Goal: Task Accomplishment & Management: Complete application form

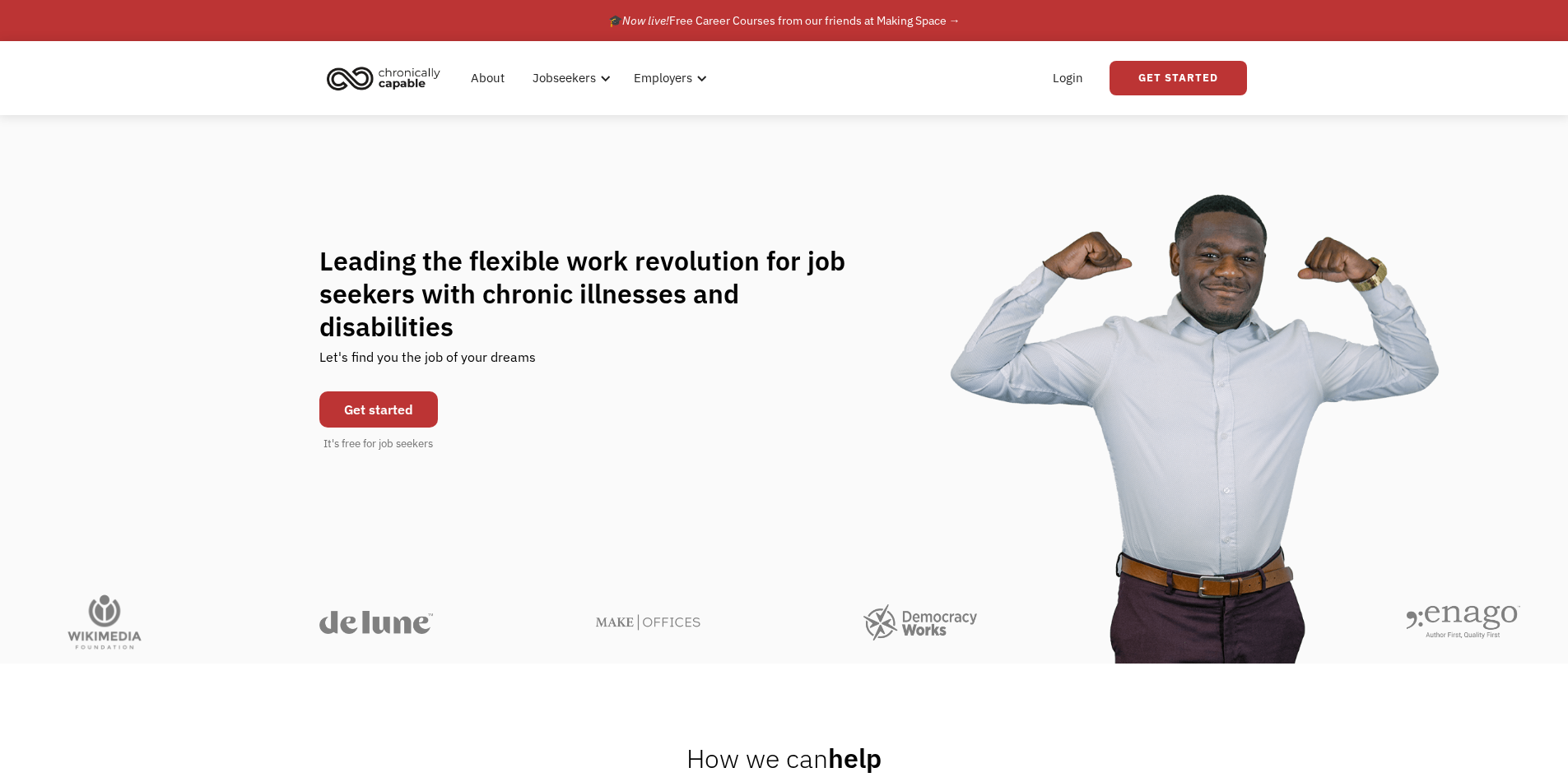
click at [341, 397] on link "Get started" at bounding box center [378, 410] width 118 height 37
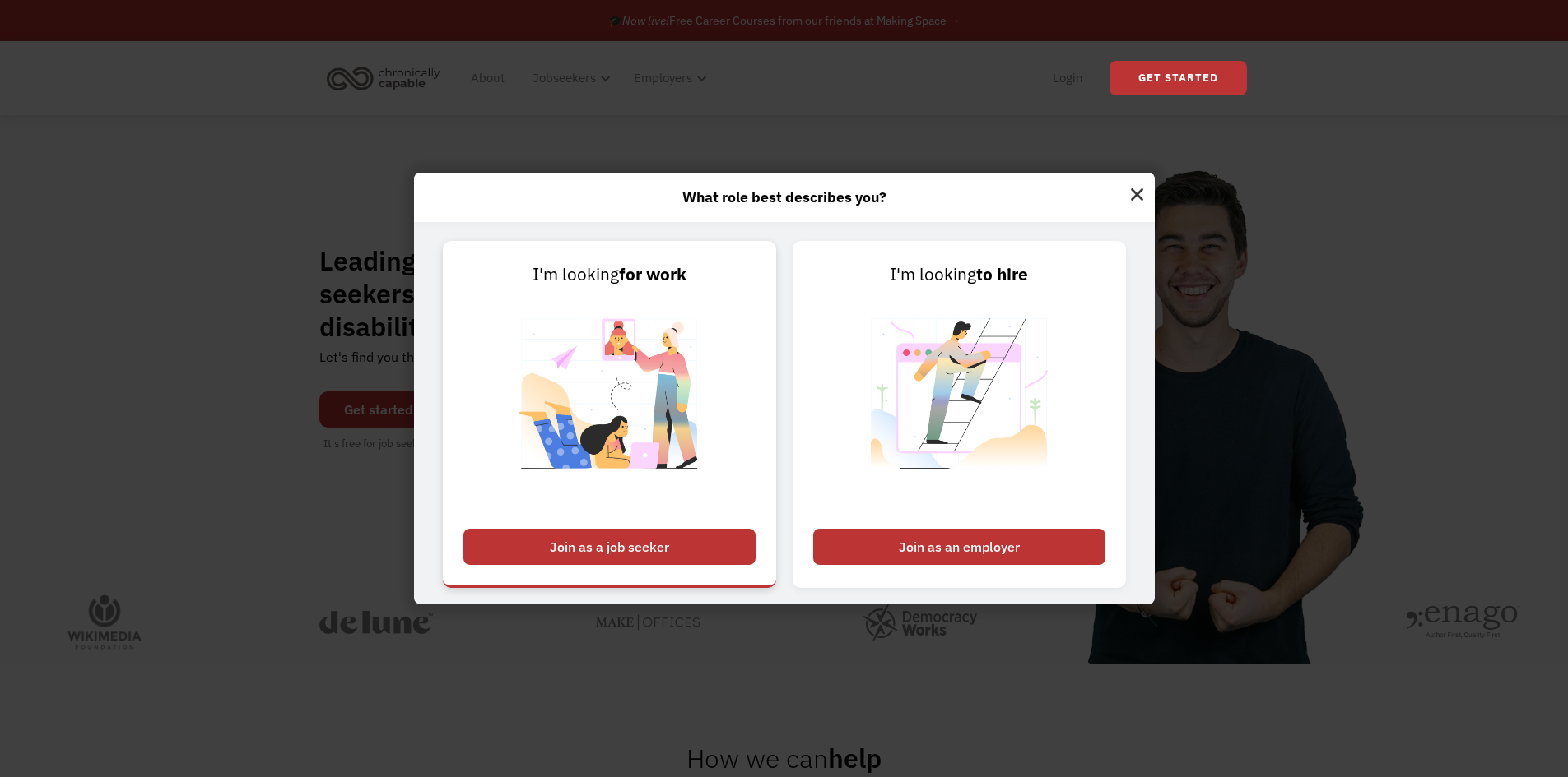
click at [721, 535] on div "Join as a job seeker" at bounding box center [610, 546] width 293 height 37
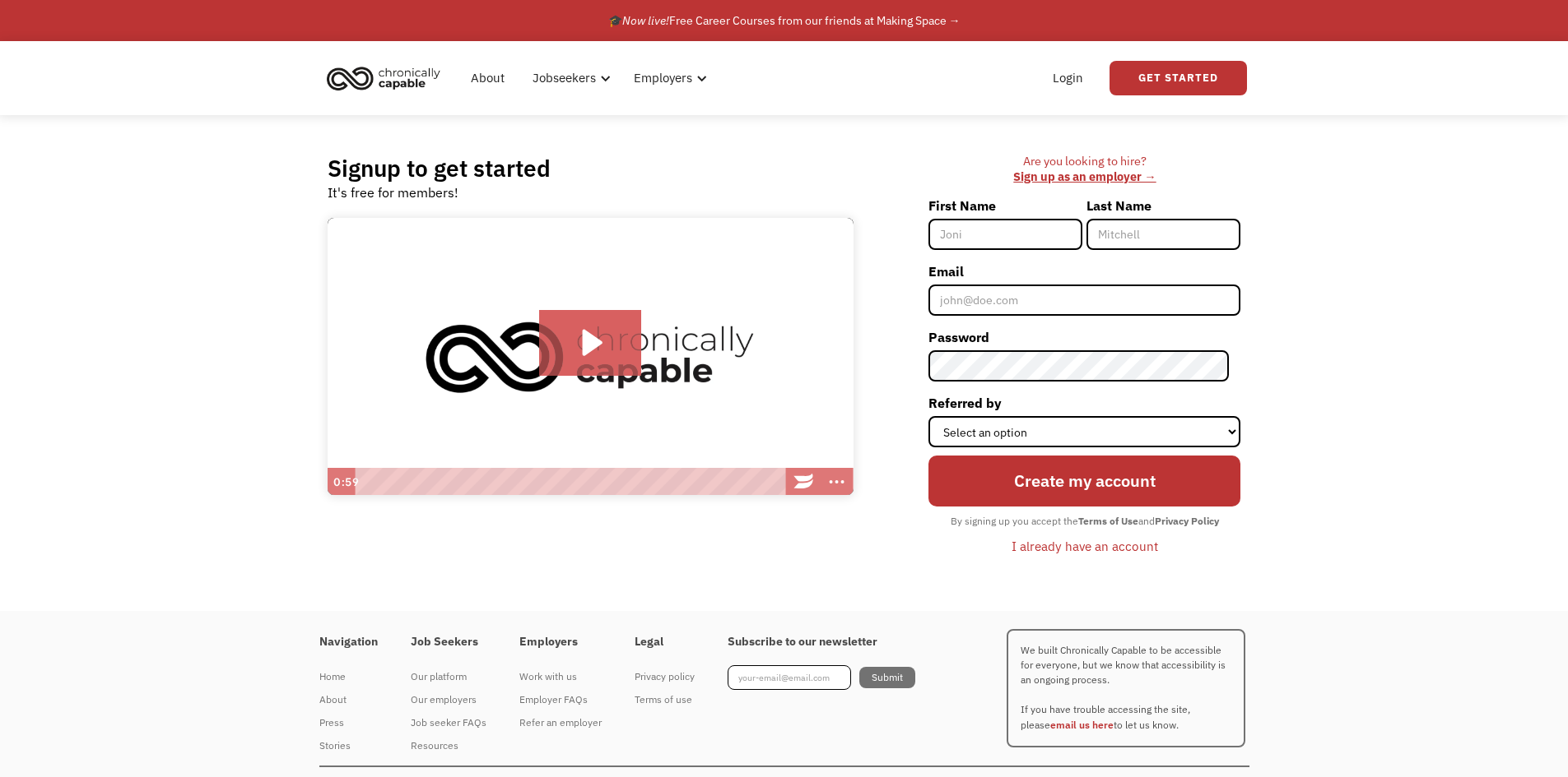
click at [998, 220] on input "First Name" at bounding box center [1005, 233] width 154 height 31
type input "Jeremy"
type input "Wright"
click at [1018, 305] on input "Email" at bounding box center [1084, 300] width 312 height 31
click at [1082, 58] on link "Login" at bounding box center [1068, 78] width 51 height 52
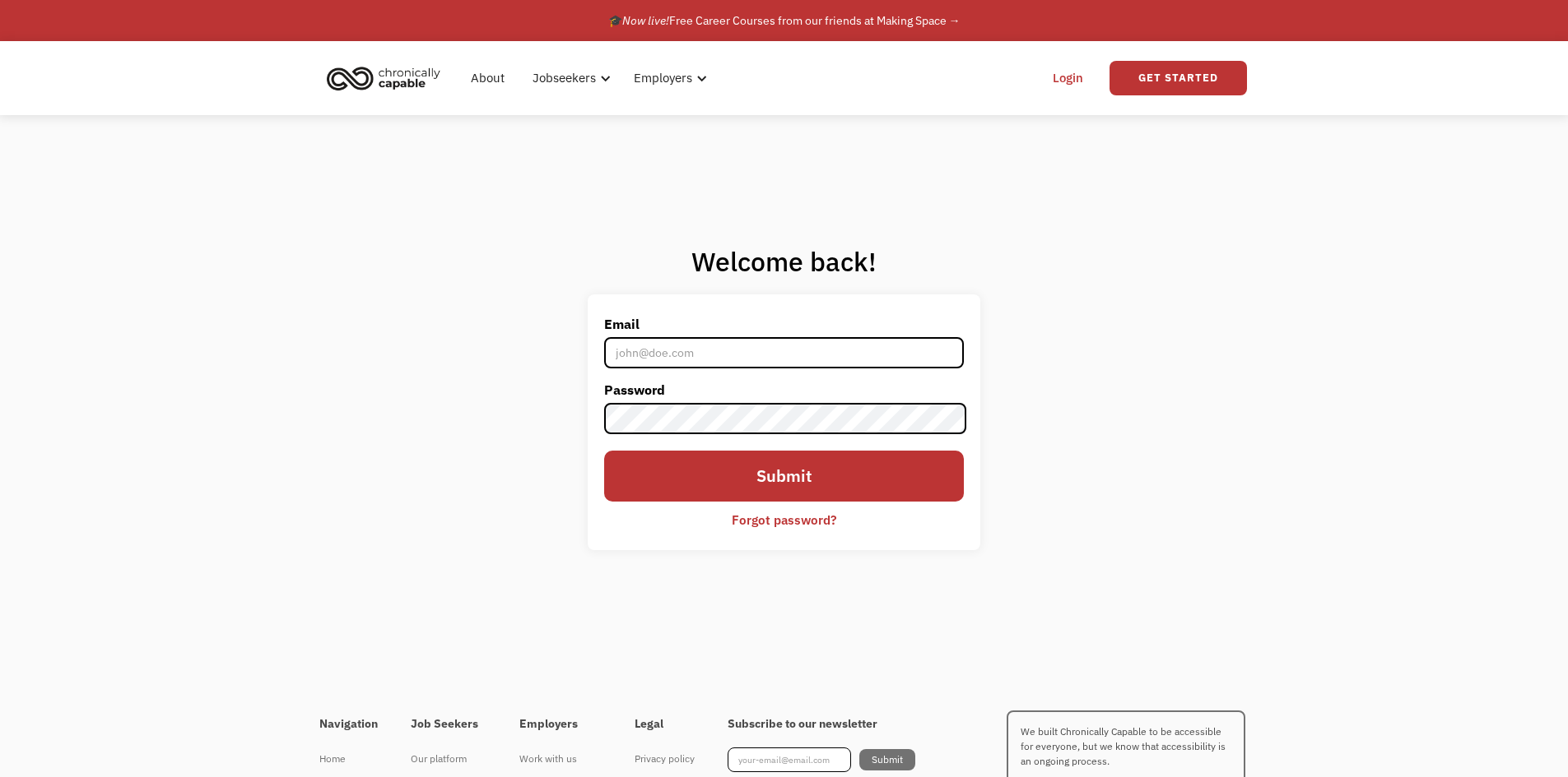
click at [703, 359] on input "Email" at bounding box center [783, 352] width 359 height 31
click at [776, 474] on input "Submit" at bounding box center [783, 476] width 359 height 51
drag, startPoint x: 722, startPoint y: 364, endPoint x: 722, endPoint y: 354, distance: 10.0
click at [722, 363] on input "Email" at bounding box center [783, 352] width 359 height 31
type input "wright.jeremy01@gmail.com"
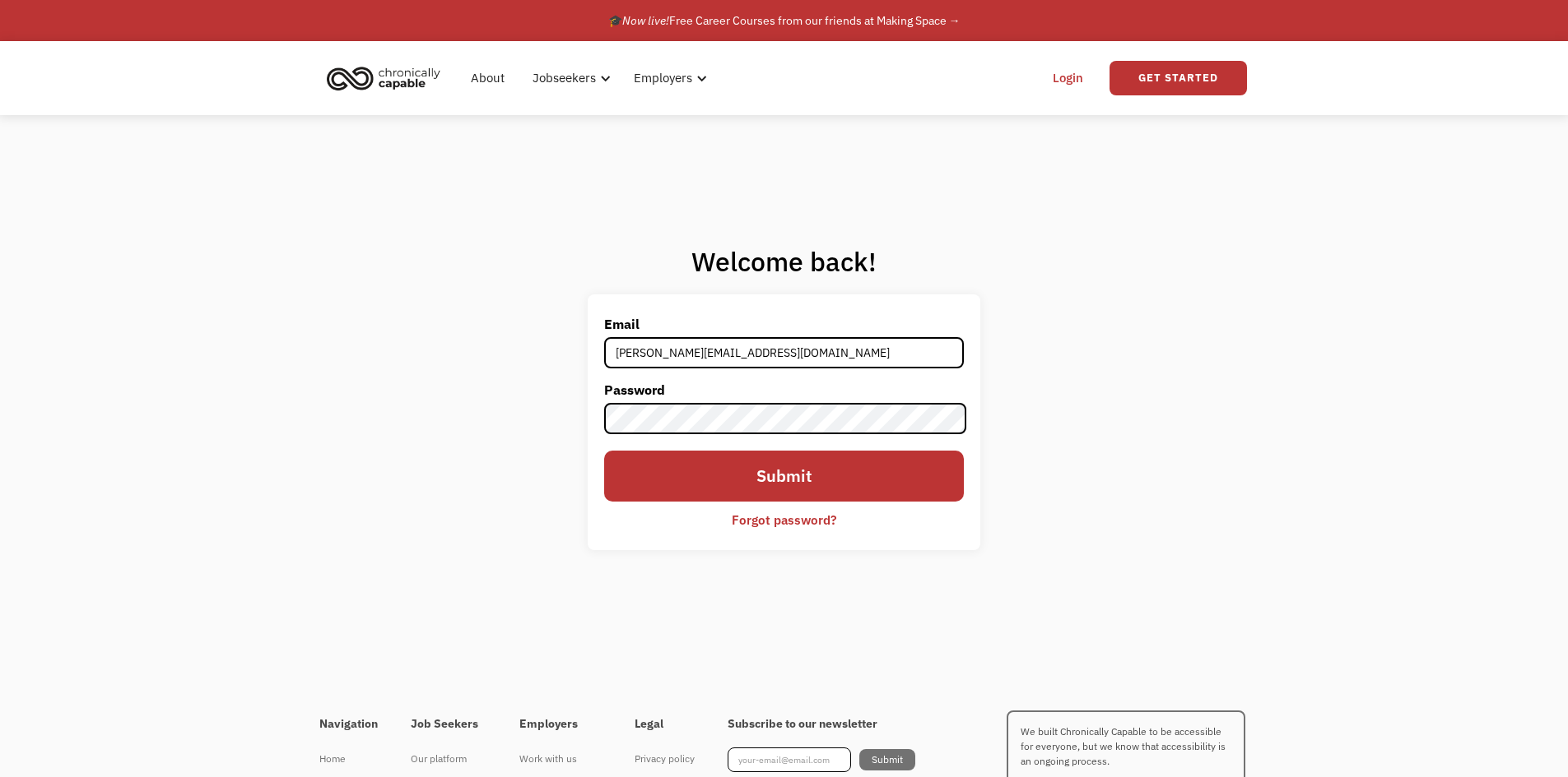
click at [784, 456] on input "Submit" at bounding box center [783, 476] width 359 height 51
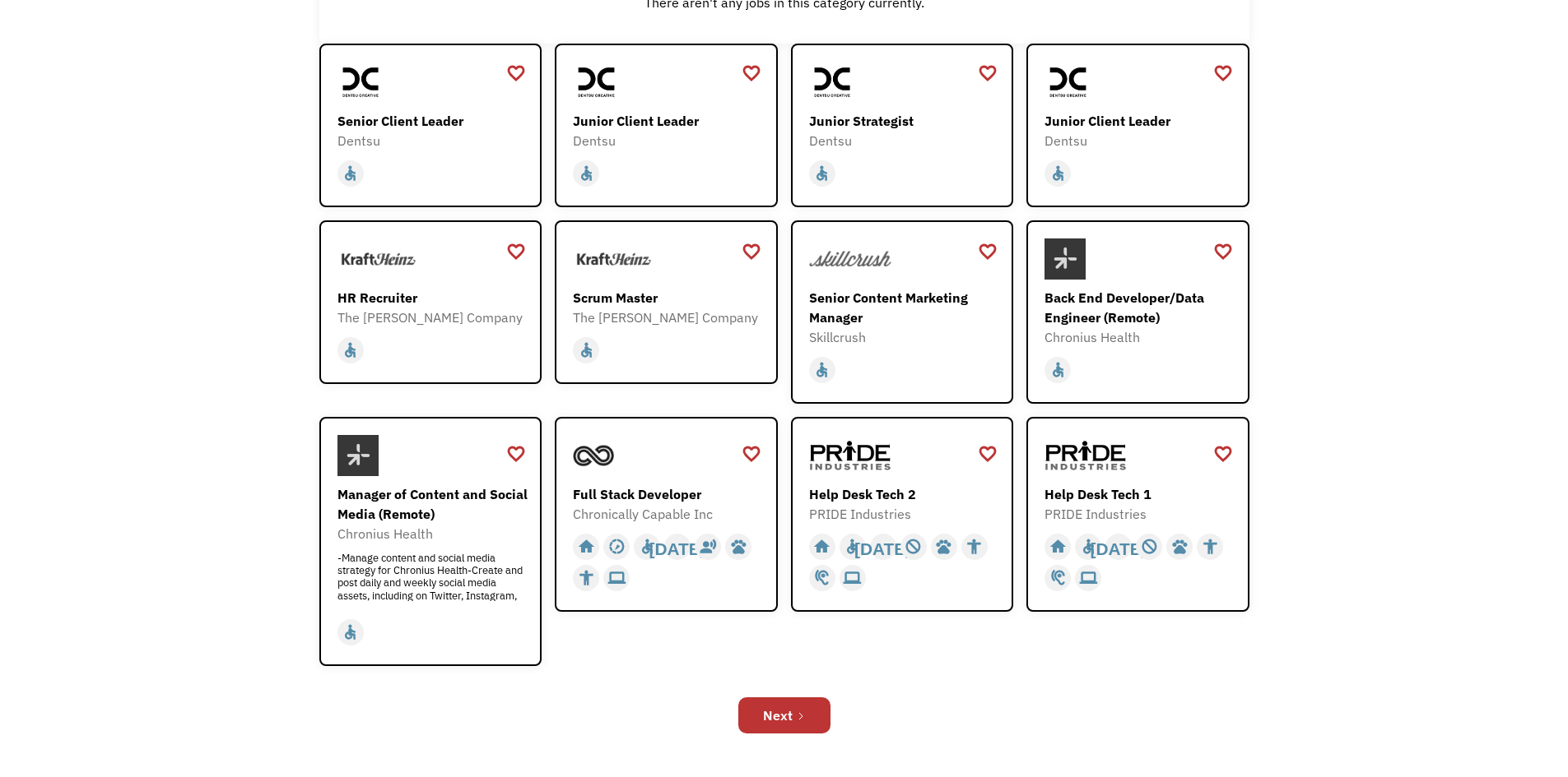
scroll to position [329, 0]
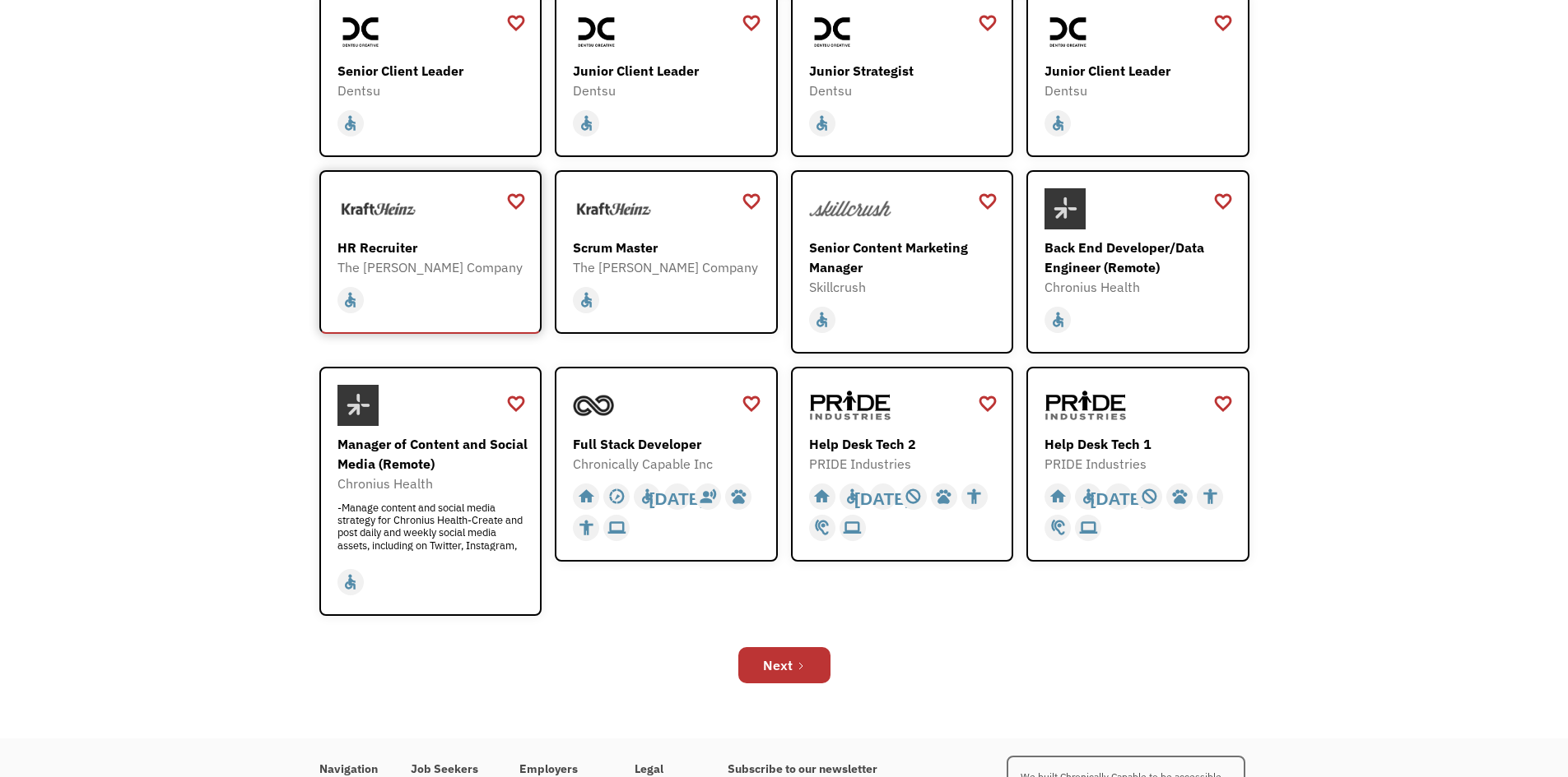
click at [441, 256] on div "HR Recruiter" at bounding box center [433, 247] width 191 height 20
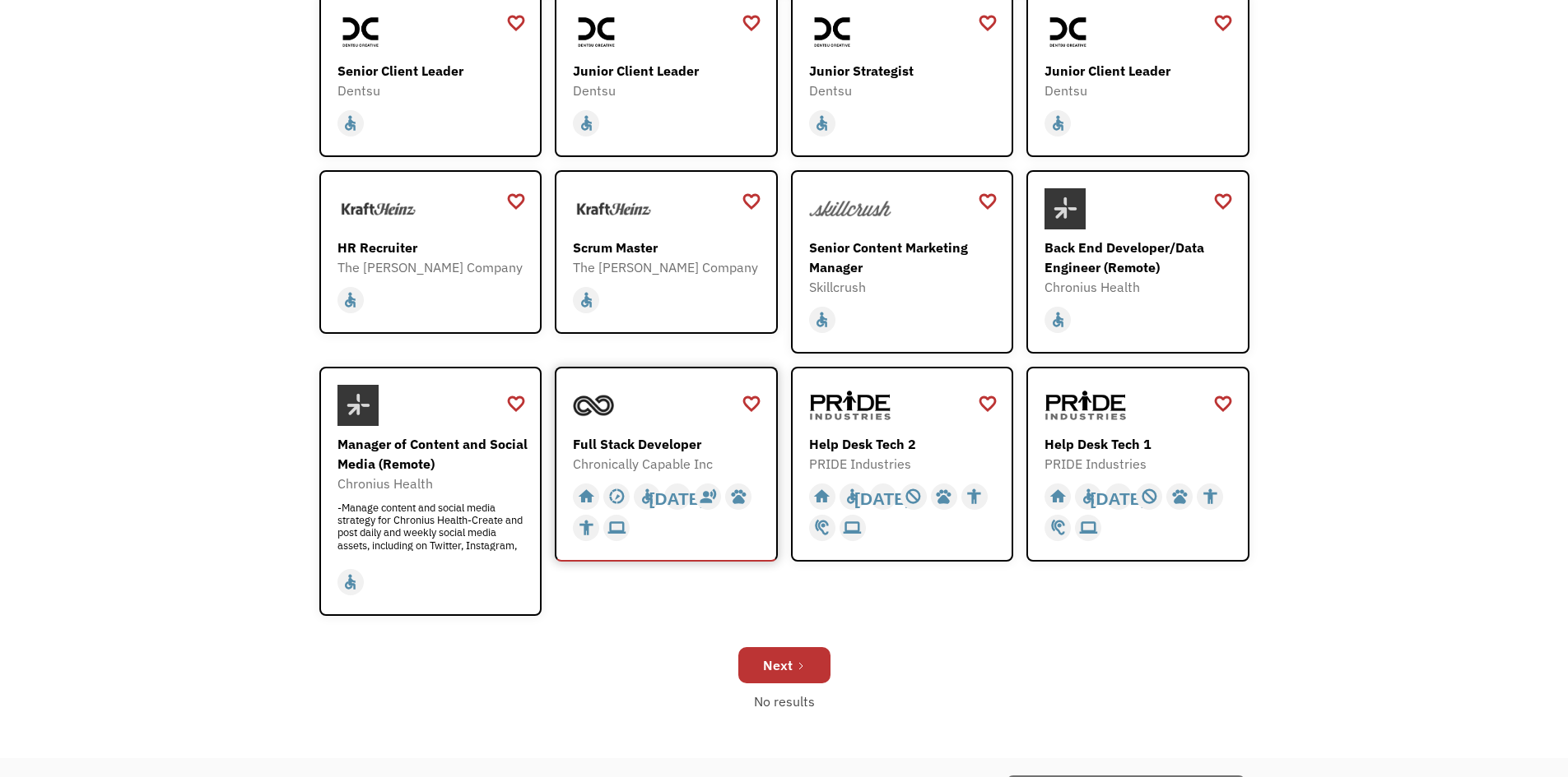
click at [626, 420] on div at bounding box center [669, 406] width 191 height 41
click at [776, 666] on div "Next" at bounding box center [777, 665] width 30 height 20
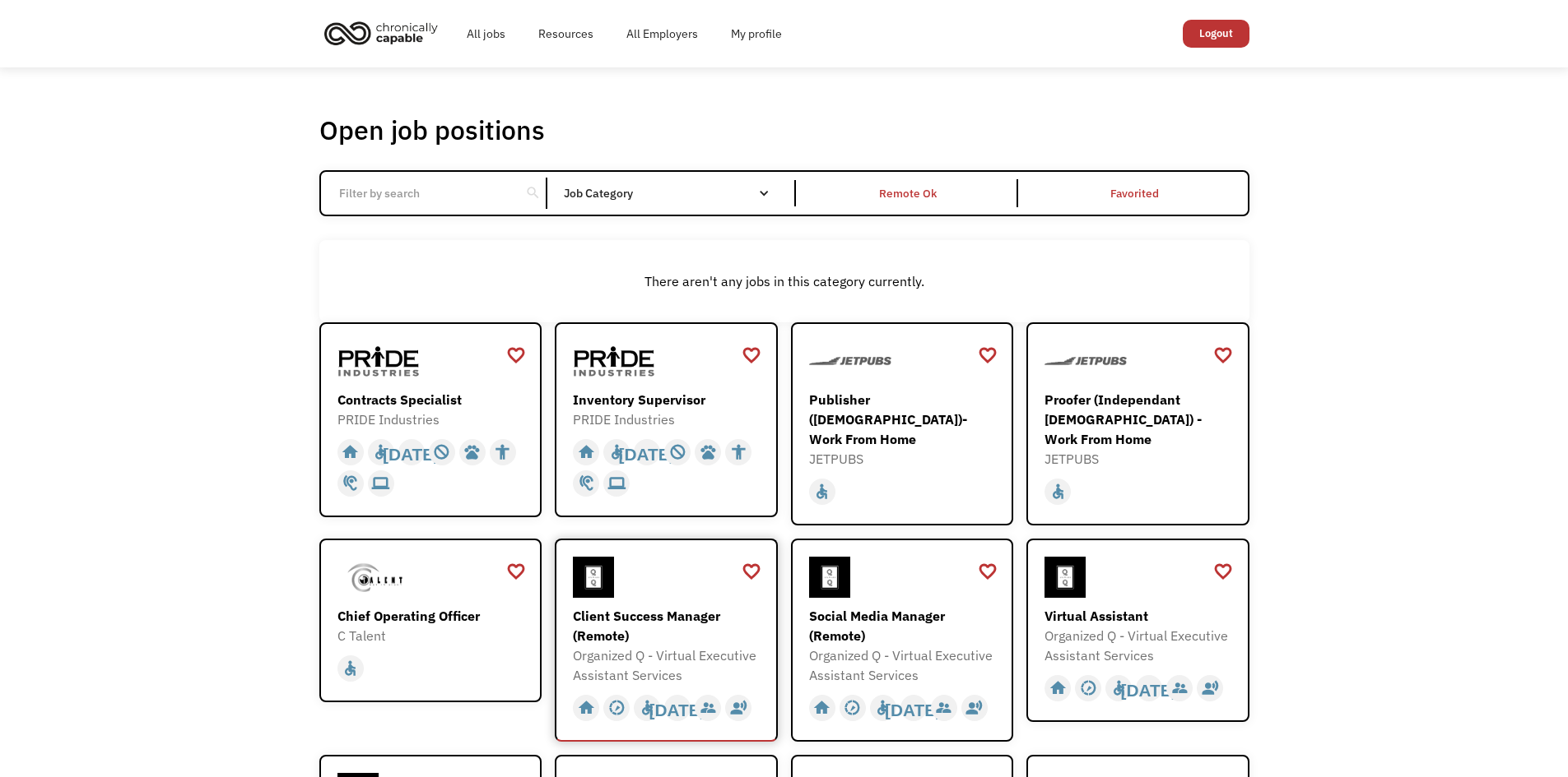
drag, startPoint x: 679, startPoint y: 603, endPoint x: 629, endPoint y: 576, distance: 56.8
click at [629, 576] on div at bounding box center [669, 577] width 191 height 41
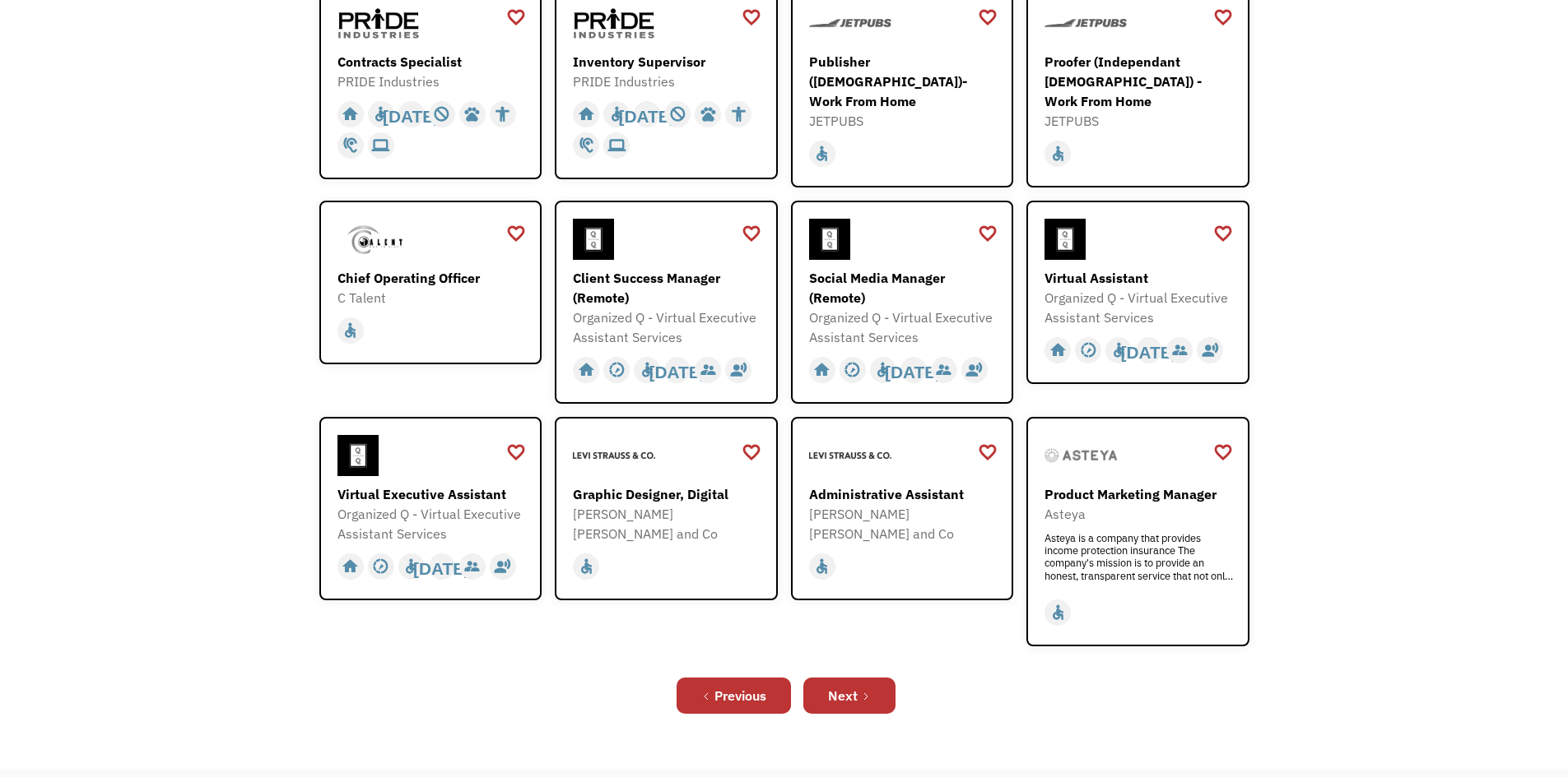
scroll to position [411, 0]
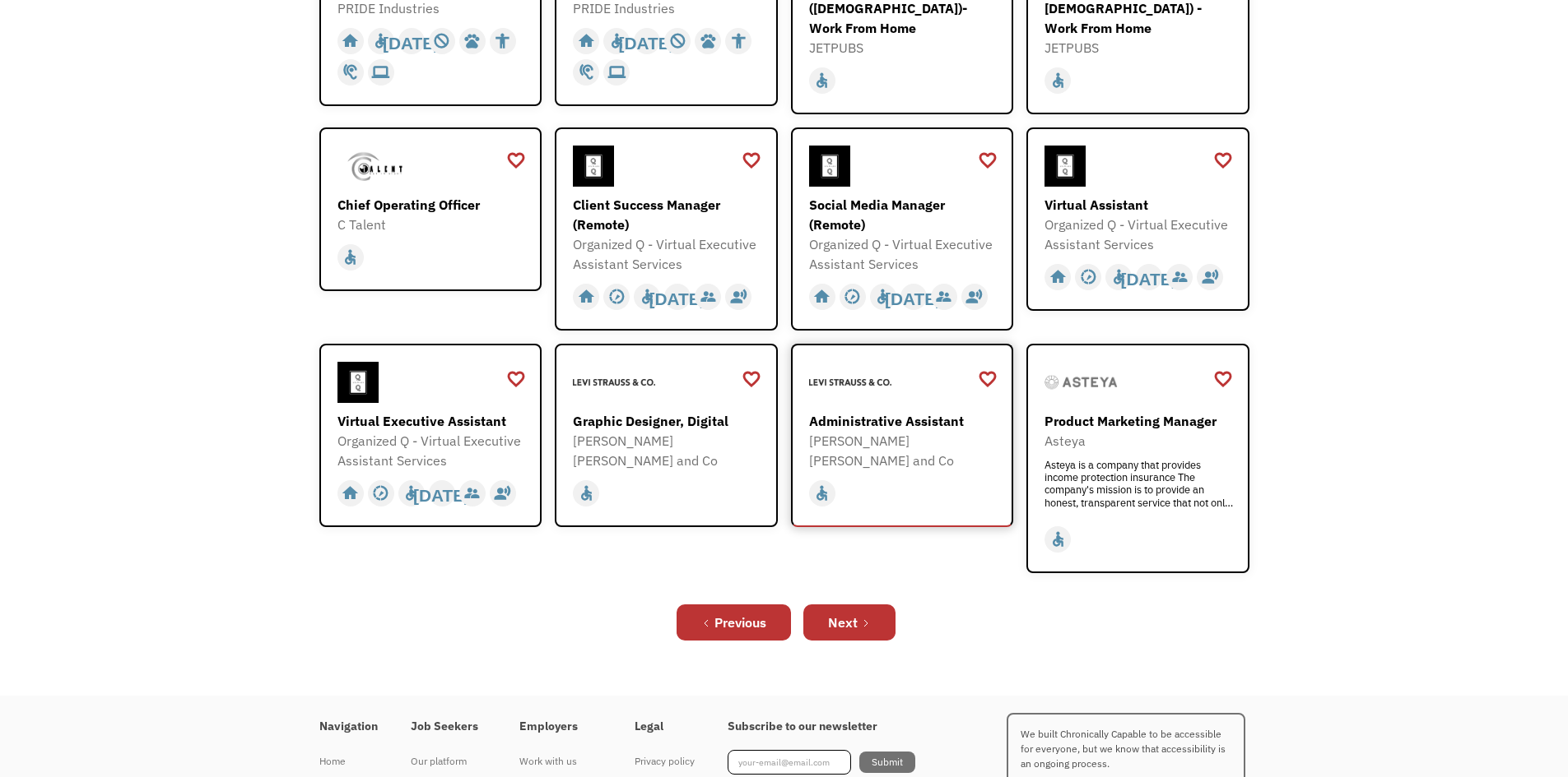
click at [909, 391] on div at bounding box center [905, 382] width 191 height 41
click at [855, 622] on div "Next" at bounding box center [843, 622] width 30 height 20
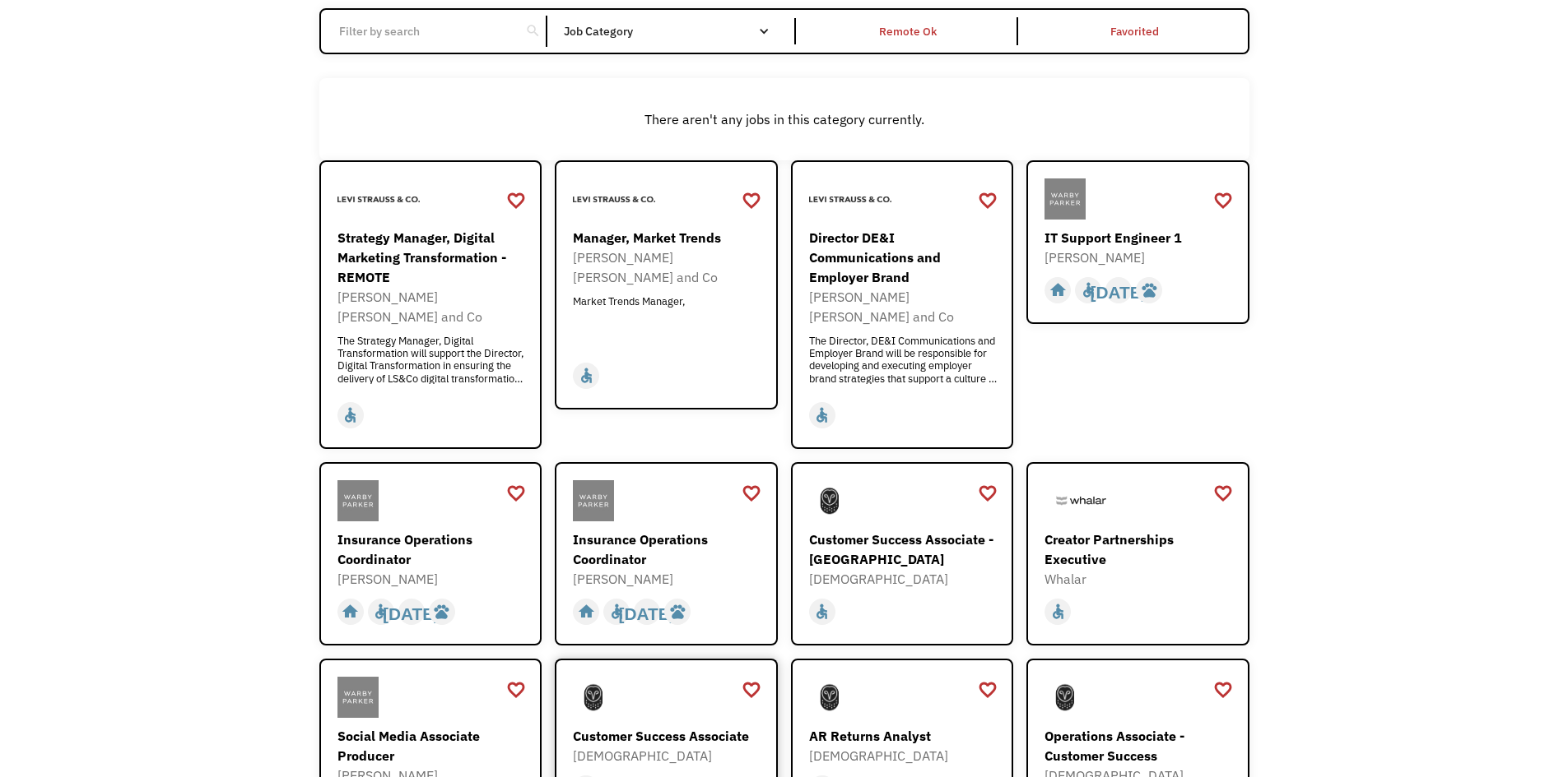
scroll to position [411, 0]
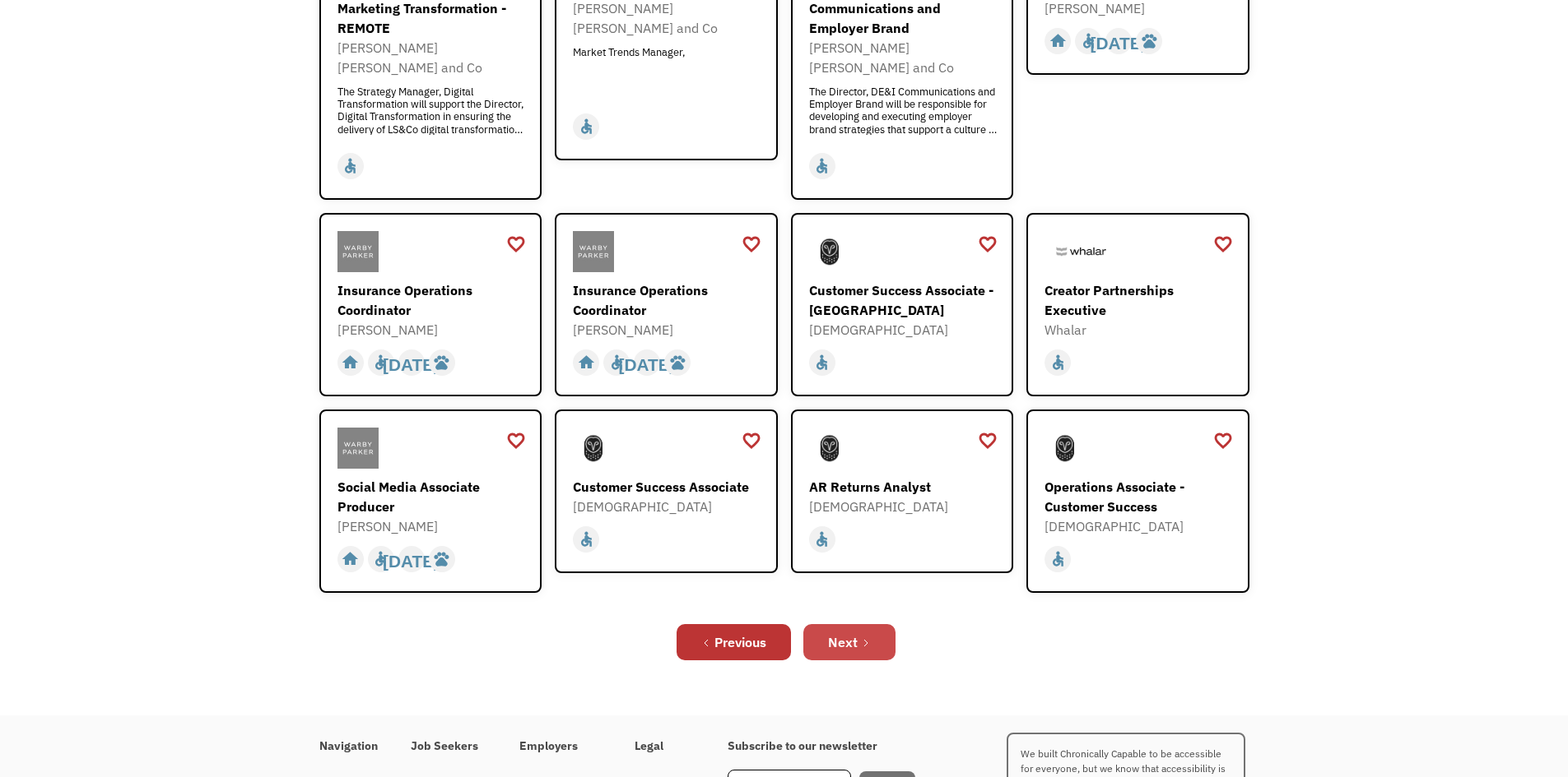
click at [864, 638] on icon "Next Page" at bounding box center [866, 643] width 10 height 10
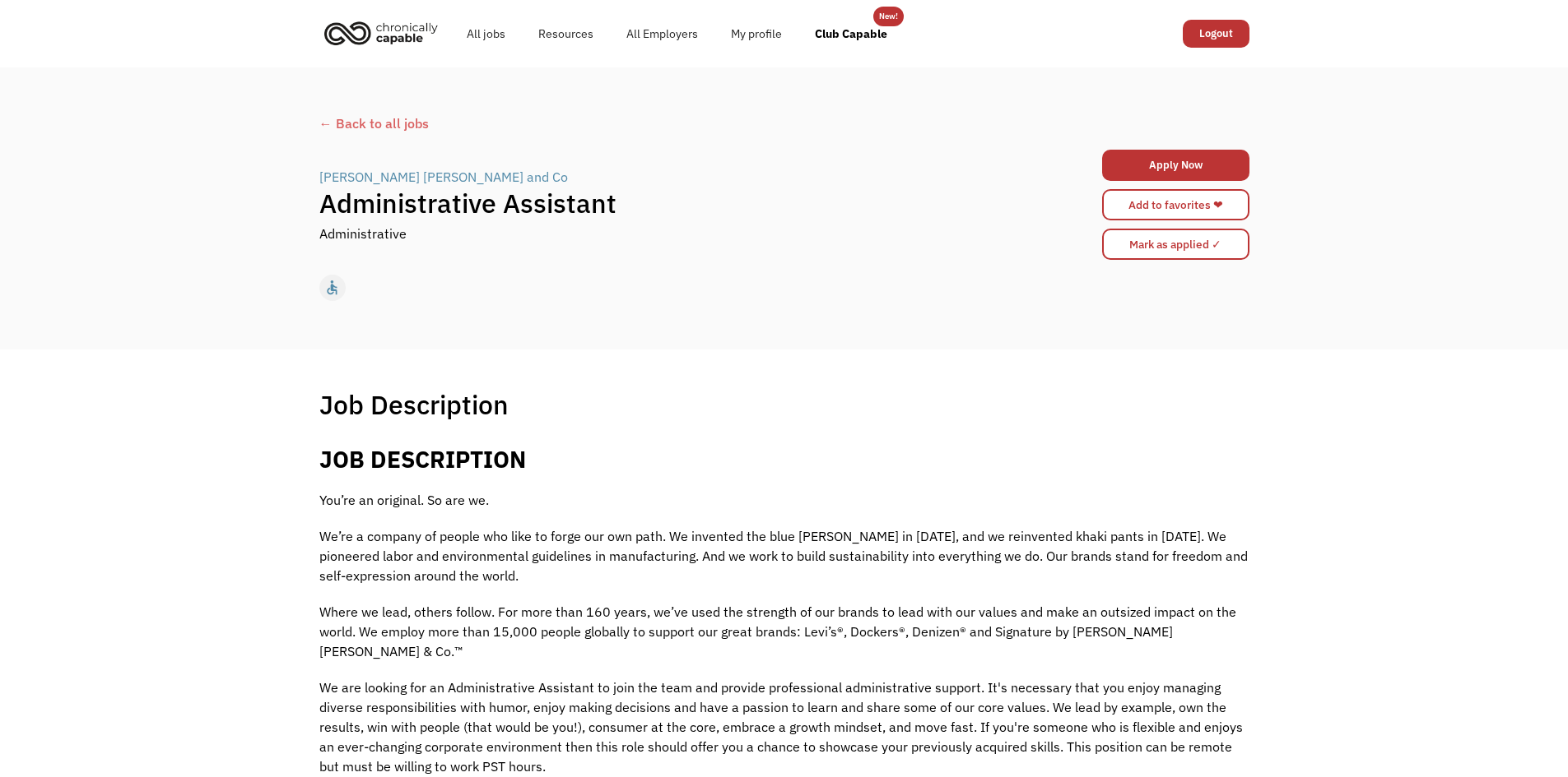
drag, startPoint x: 971, startPoint y: 549, endPoint x: 1061, endPoint y: 124, distance: 434.4
click at [1220, 162] on link "Apply Now" at bounding box center [1175, 165] width 147 height 31
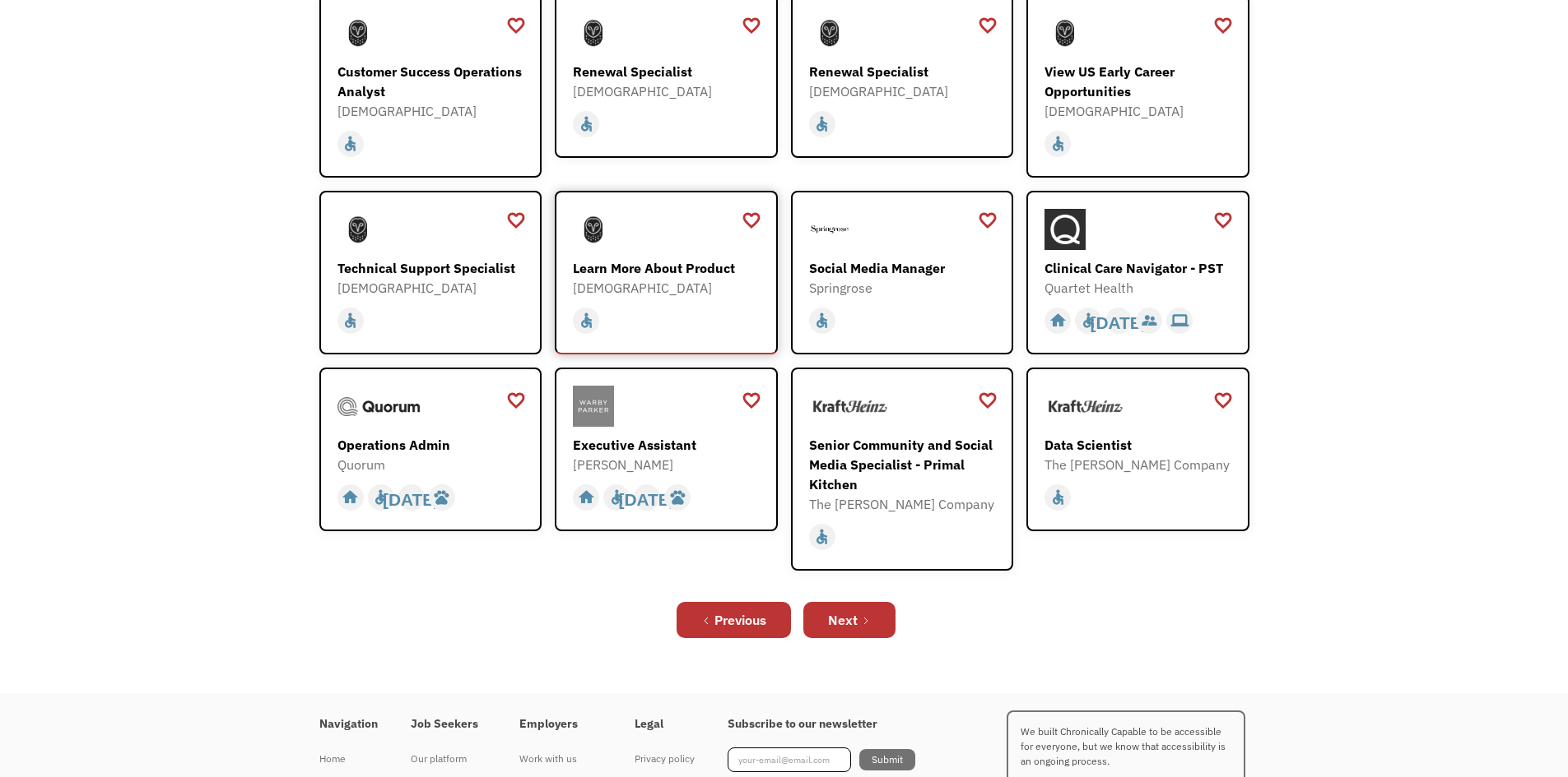
scroll to position [329, 0]
click at [856, 628] on div "Next" at bounding box center [843, 619] width 30 height 20
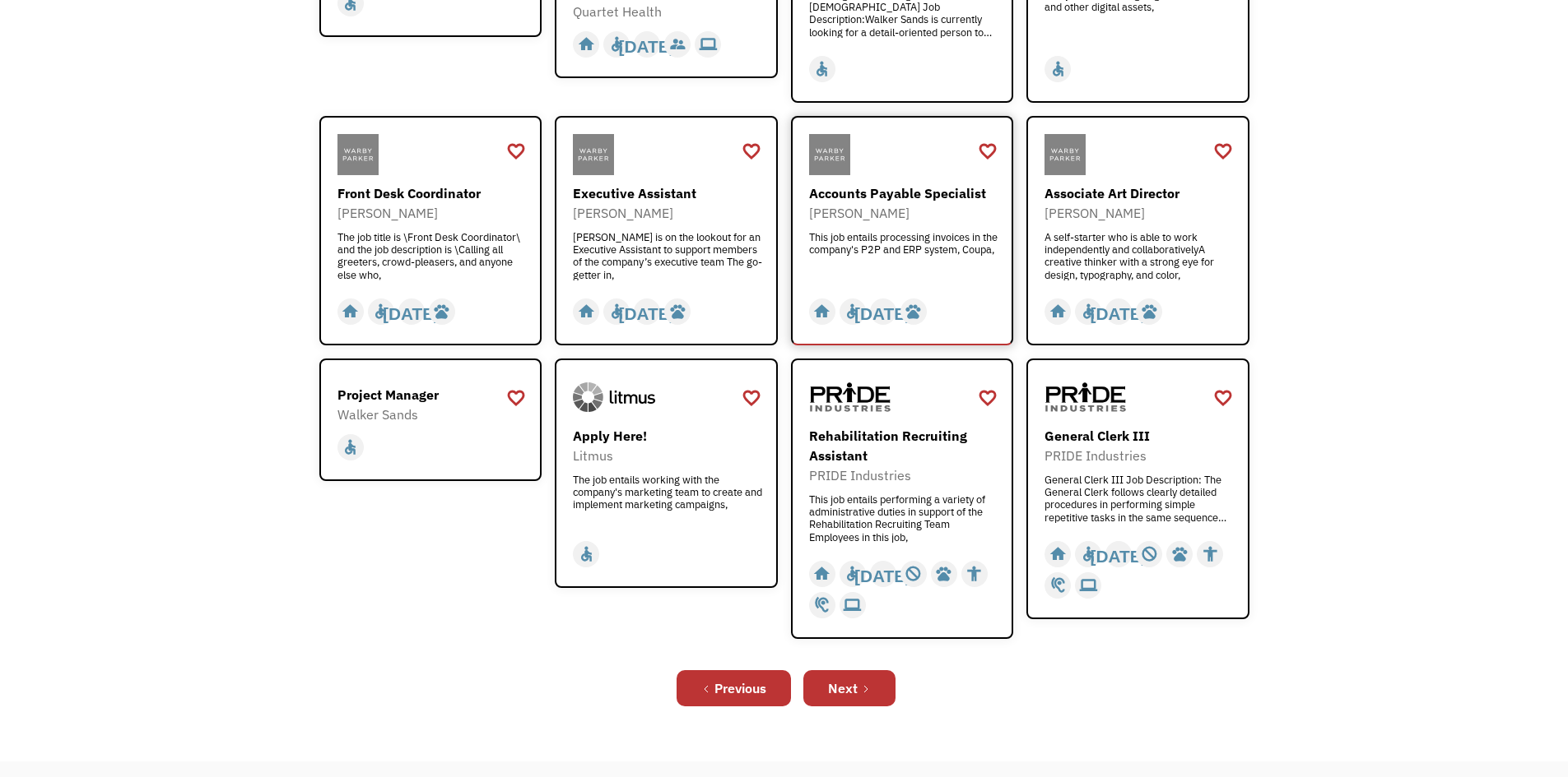
scroll to position [411, 0]
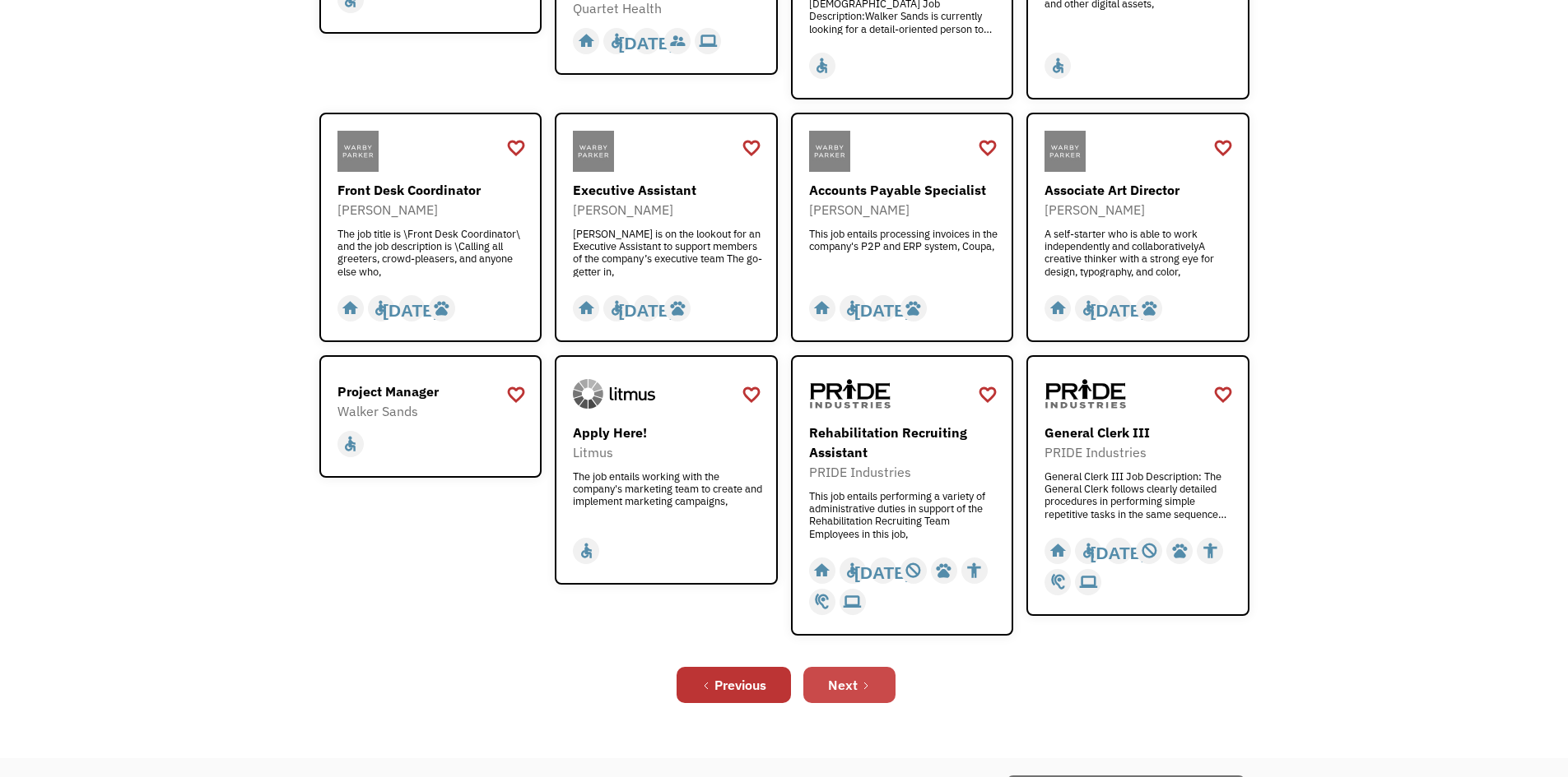
click at [858, 684] on link "Next" at bounding box center [849, 685] width 92 height 37
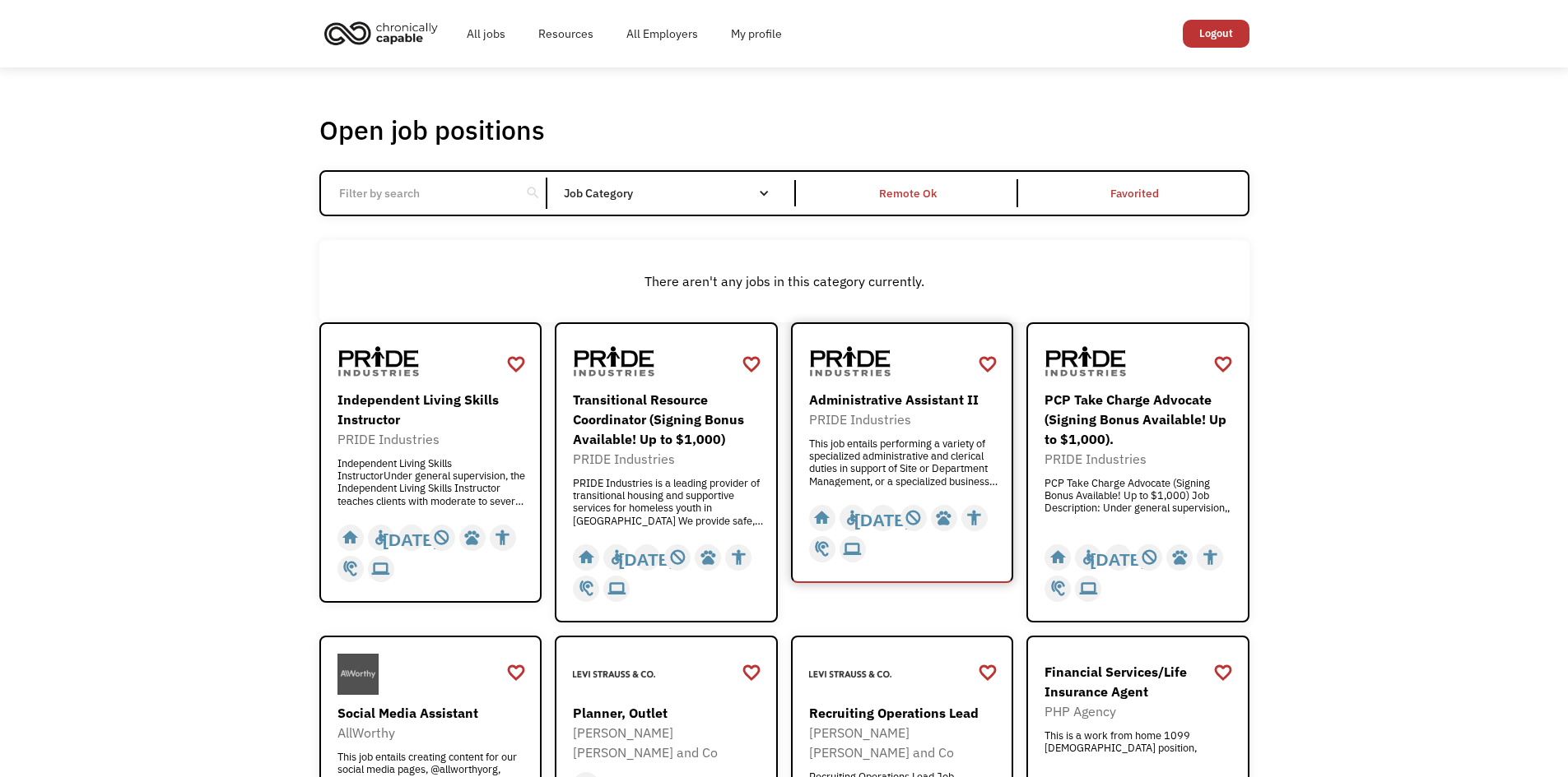
click at [872, 399] on div "Administrative Assistant II" at bounding box center [905, 399] width 191 height 20
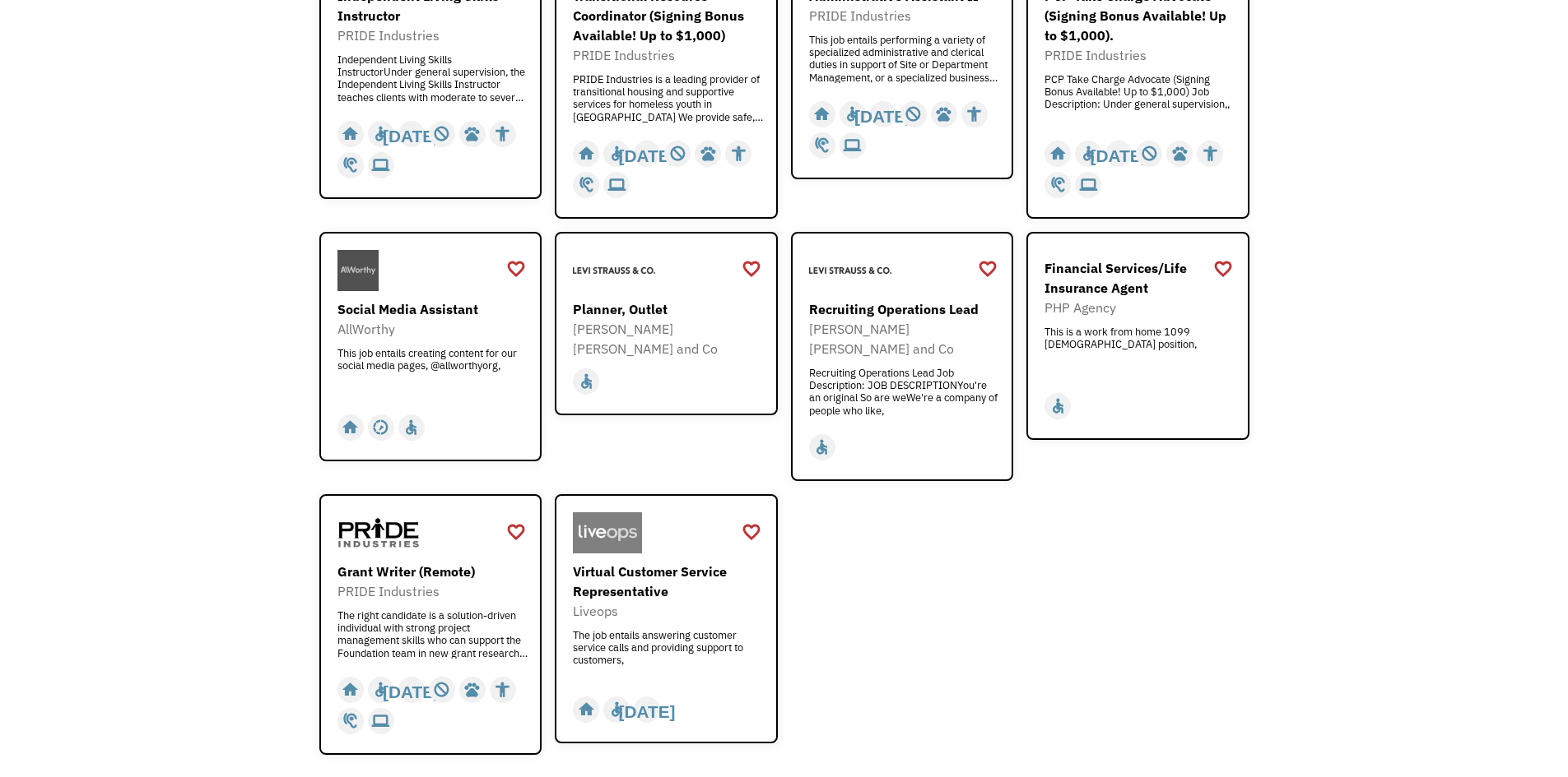
scroll to position [494, 0]
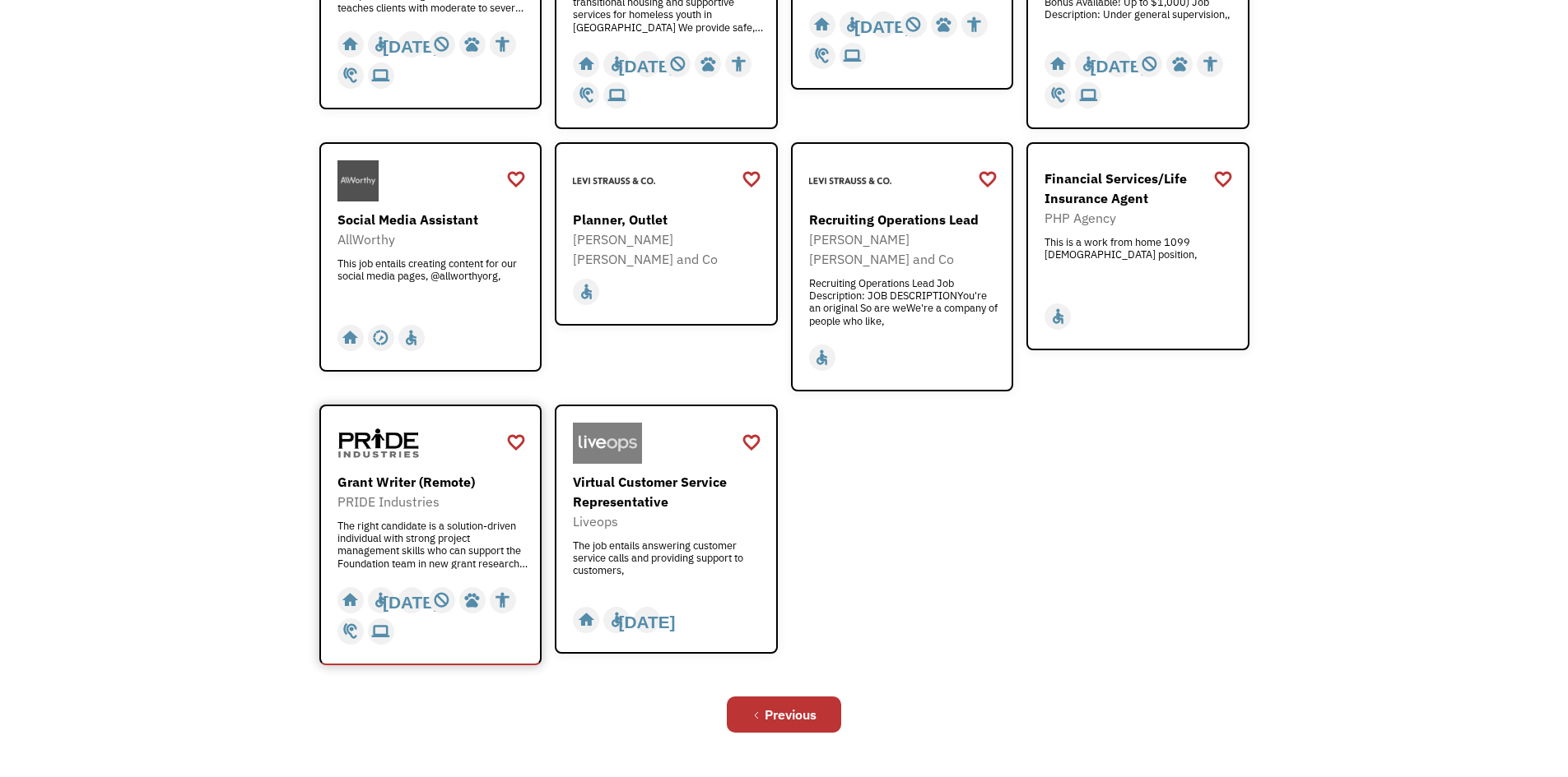
click at [372, 525] on div "The right candidate is a solution-driven individual with strong project managem…" at bounding box center [433, 545] width 191 height 50
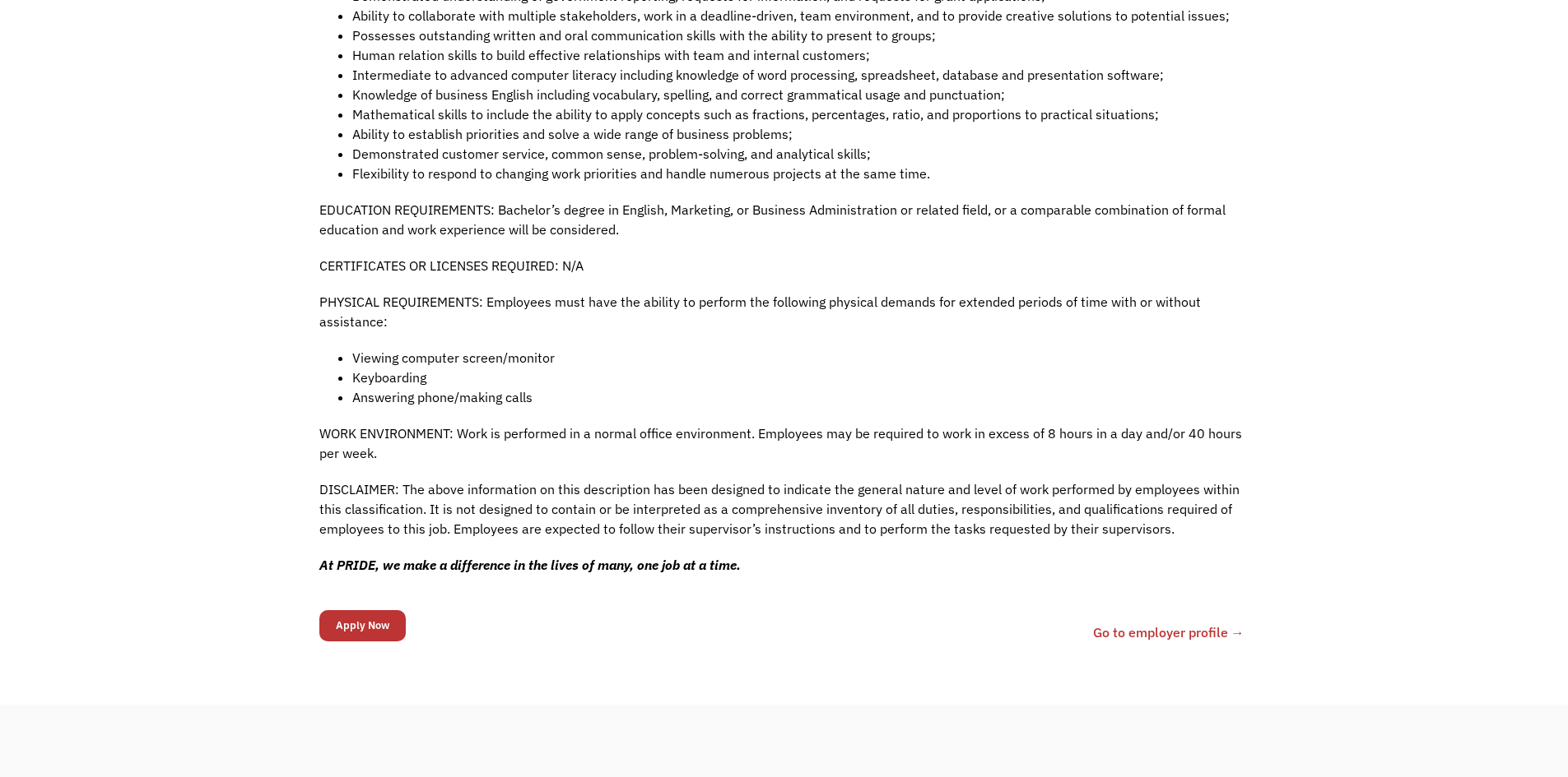
scroll to position [1481, 0]
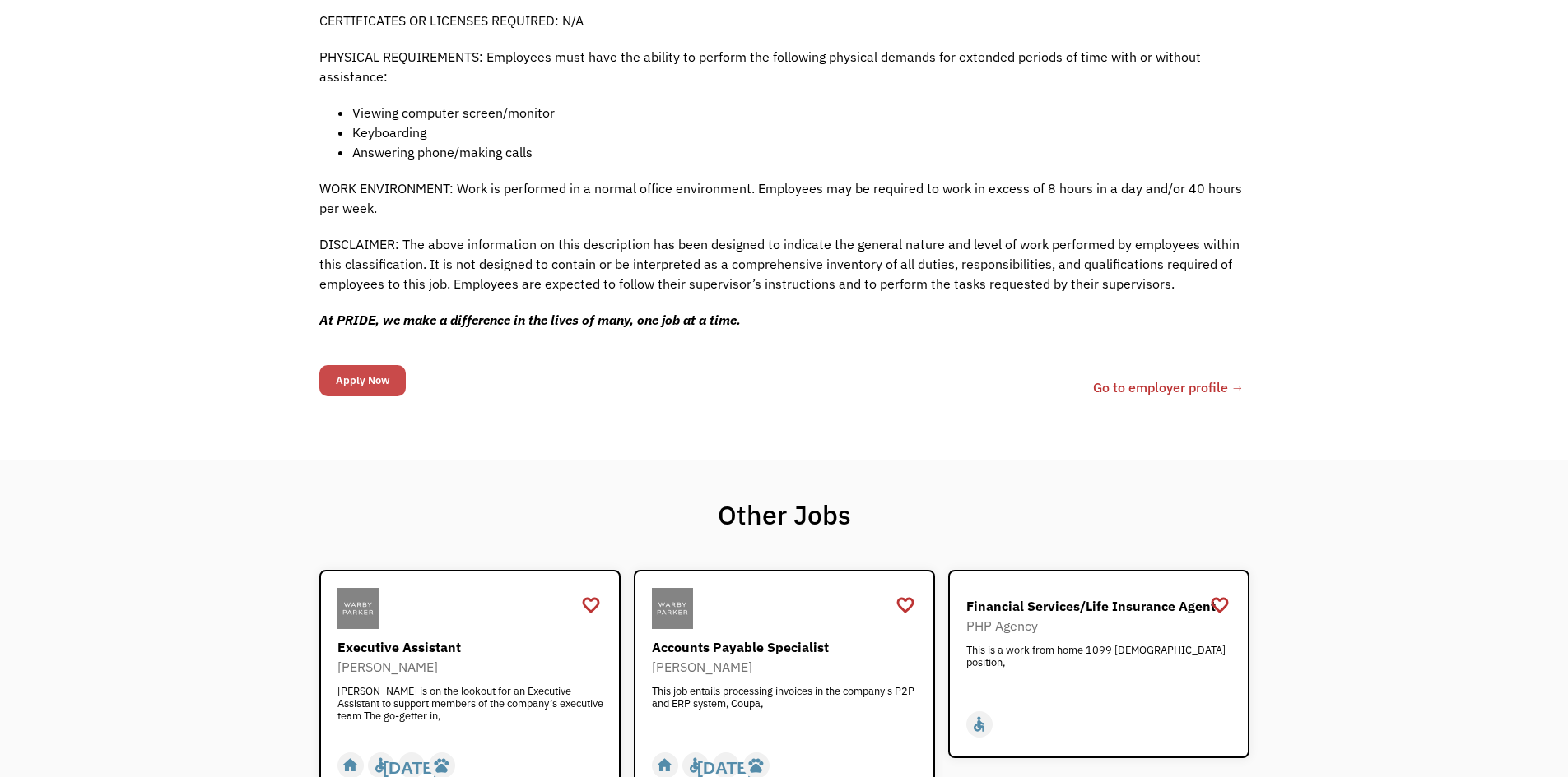
click at [337, 366] on input "Apply Now" at bounding box center [362, 381] width 86 height 31
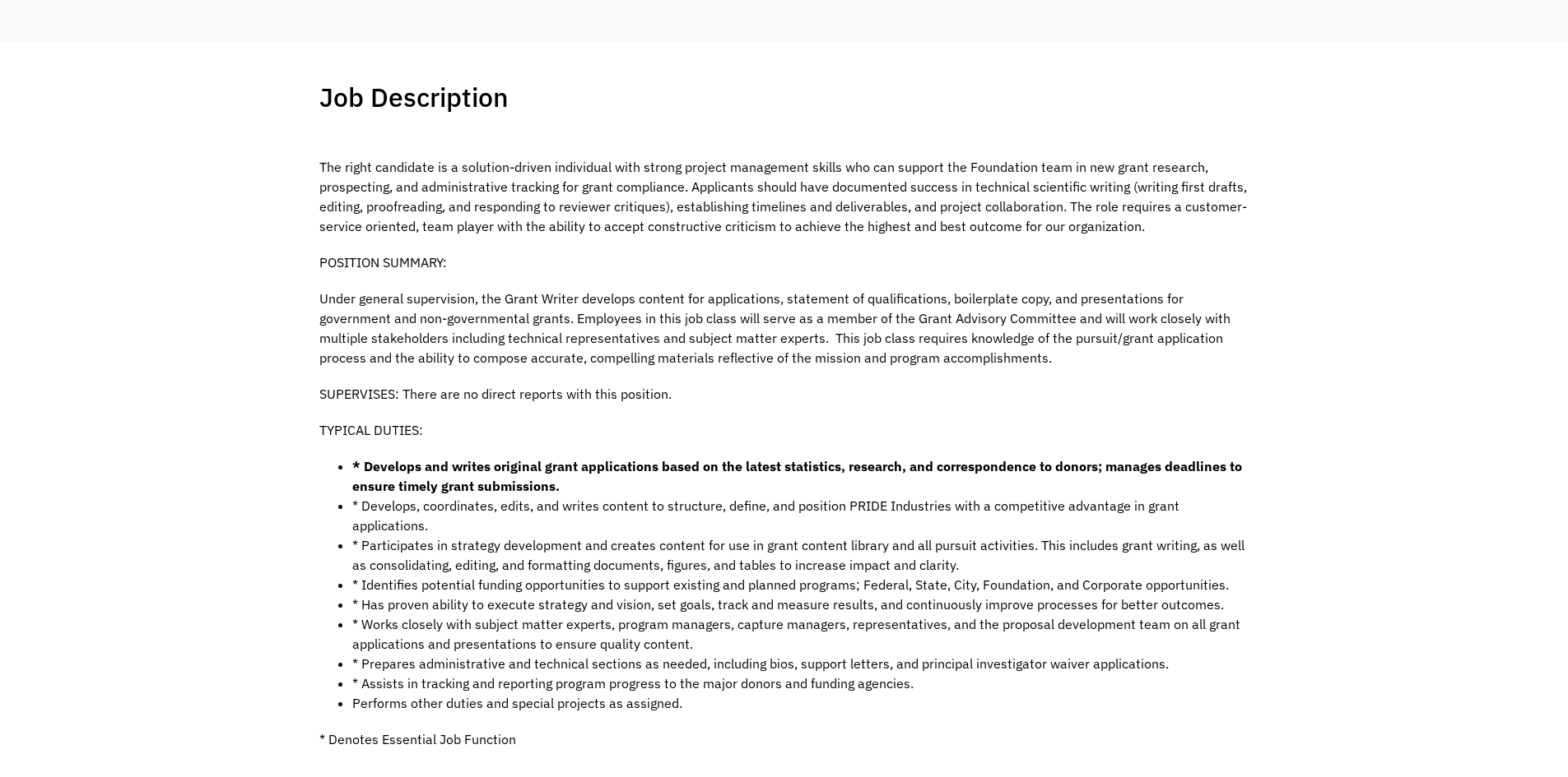
scroll to position [135, 0]
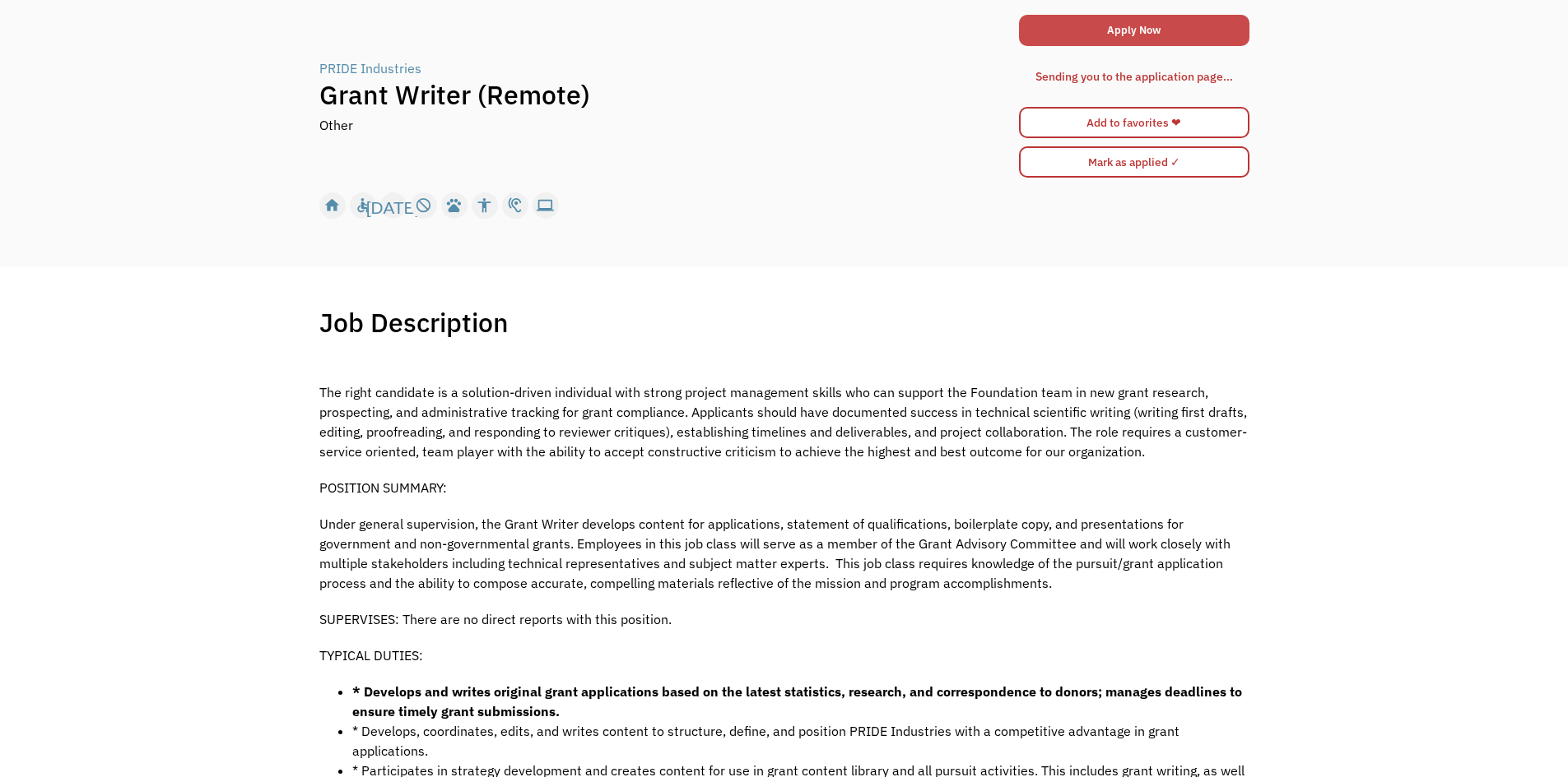
click at [1156, 37] on link "Apply Now" at bounding box center [1134, 30] width 231 height 31
